Goal: Obtain resource: Obtain resource

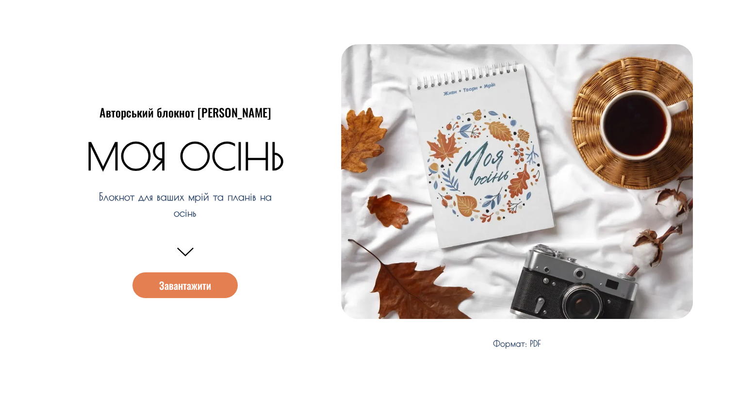
click at [180, 283] on span "Завантажити" at bounding box center [185, 285] width 52 height 10
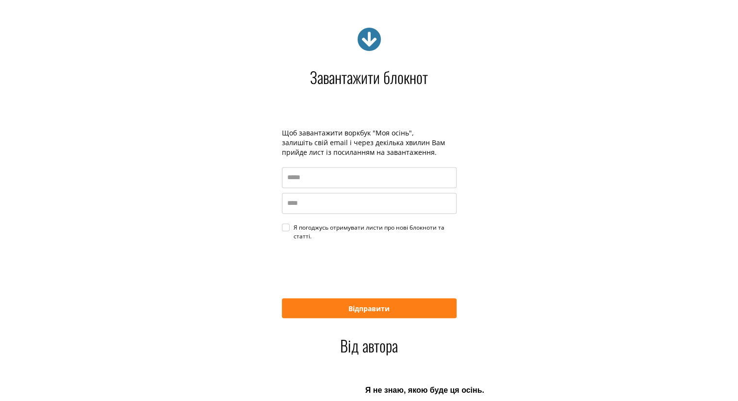
scroll to position [1592, 0]
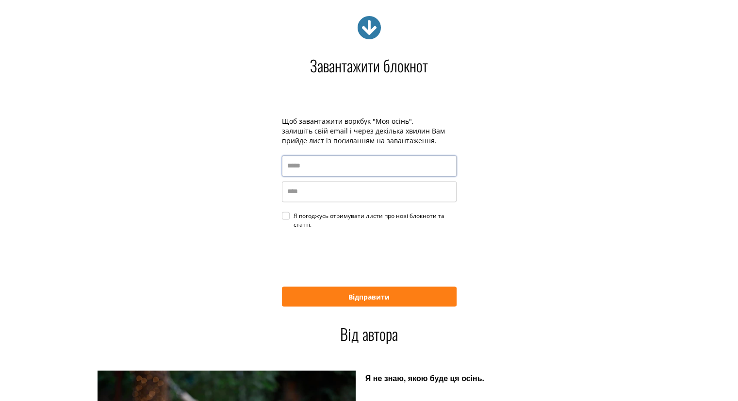
click at [388, 161] on input "email" at bounding box center [369, 165] width 175 height 21
click at [312, 164] on input "email" at bounding box center [369, 165] width 175 height 21
click at [319, 162] on input "email" at bounding box center [369, 165] width 175 height 21
drag, startPoint x: 321, startPoint y: 171, endPoint x: 315, endPoint y: 163, distance: 9.7
click at [340, 158] on input "email" at bounding box center [369, 165] width 175 height 21
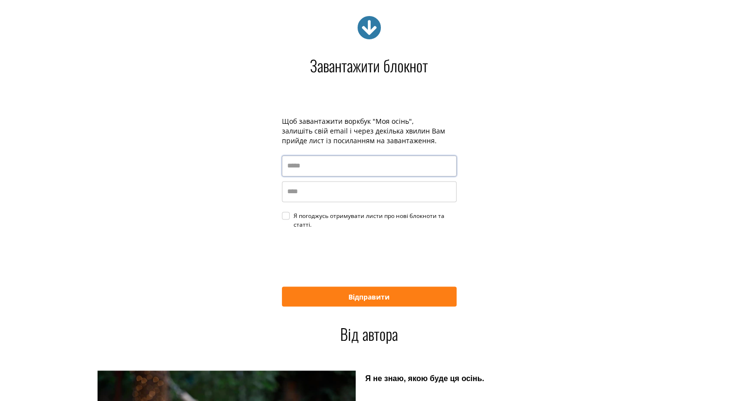
drag, startPoint x: 323, startPoint y: 158, endPoint x: 288, endPoint y: 165, distance: 36.3
click at [323, 158] on input "email" at bounding box center [369, 165] width 175 height 21
click at [287, 165] on input "email" at bounding box center [369, 165] width 175 height 21
click at [307, 186] on input "name" at bounding box center [369, 191] width 175 height 21
type input "********"
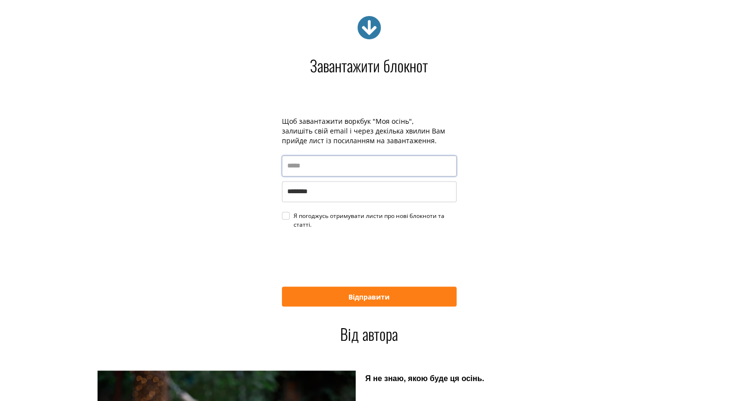
click at [289, 166] on input "email" at bounding box center [369, 165] width 175 height 21
click at [303, 165] on input "**" at bounding box center [369, 165] width 175 height 21
click at [293, 214] on div "Я погоджусь отримувати листи про нові блокноти та статті." at bounding box center [374, 220] width 163 height 17
click at [328, 161] on input "**" at bounding box center [369, 165] width 175 height 21
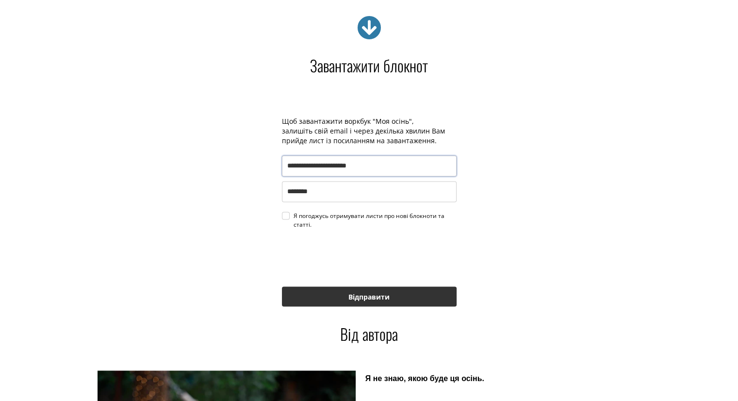
click at [372, 299] on button "Відправити" at bounding box center [369, 296] width 175 height 20
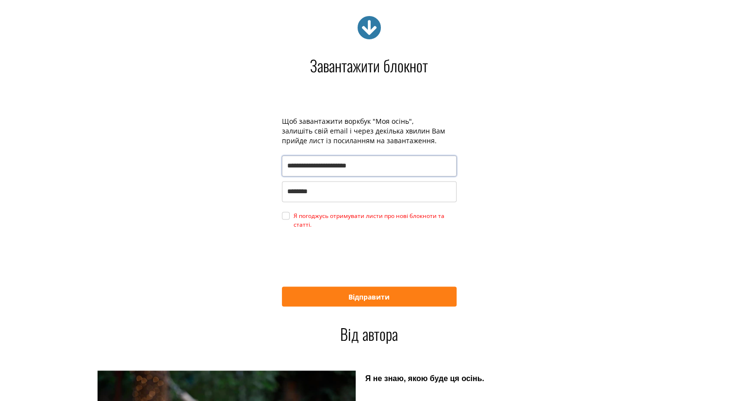
click at [293, 216] on div "Я погоджусь отримувати листи про нові блокноти та статті." at bounding box center [374, 220] width 163 height 17
type input "**********"
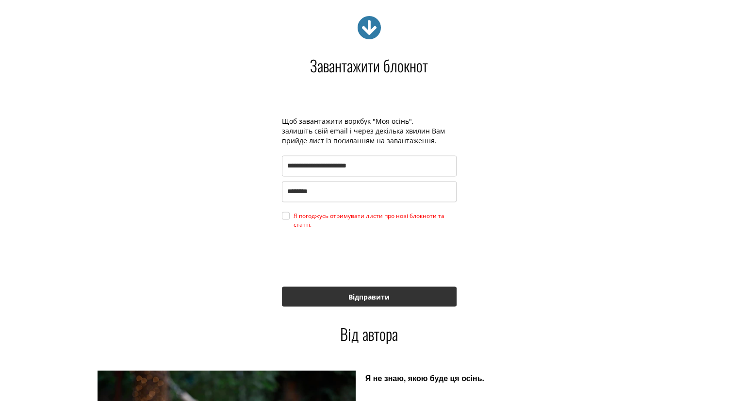
click at [386, 299] on button "Відправити" at bounding box center [369, 296] width 175 height 20
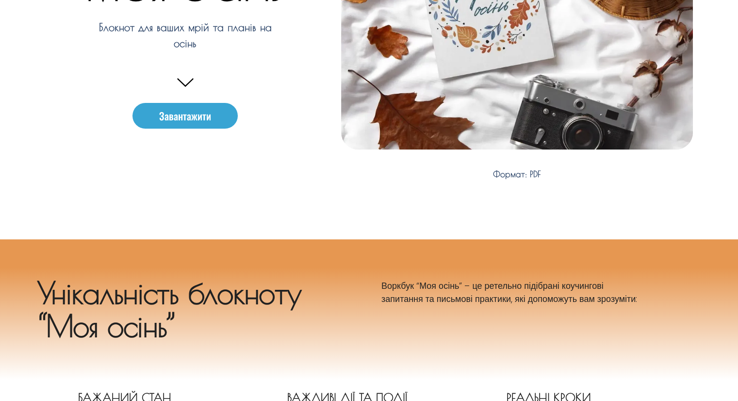
scroll to position [0, 0]
